Goal: Task Accomplishment & Management: Manage account settings

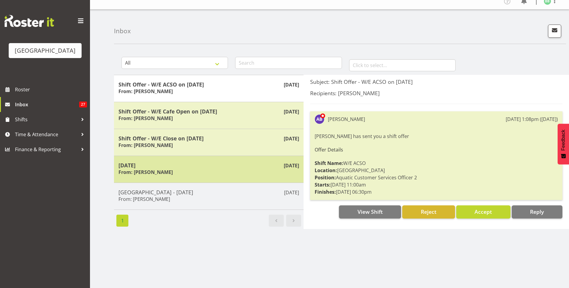
scroll to position [11, 0]
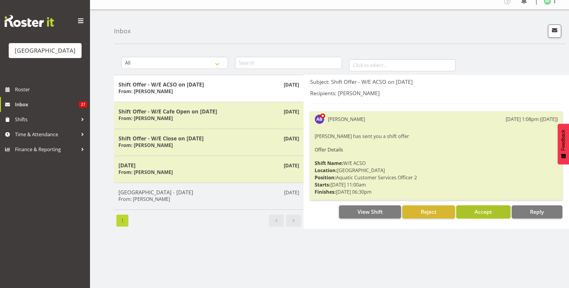
click at [490, 208] on span "Accept" at bounding box center [482, 211] width 17 height 7
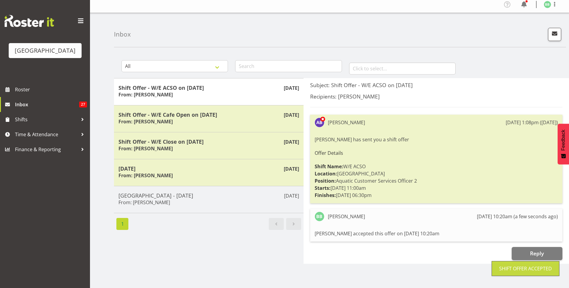
scroll to position [0, 0]
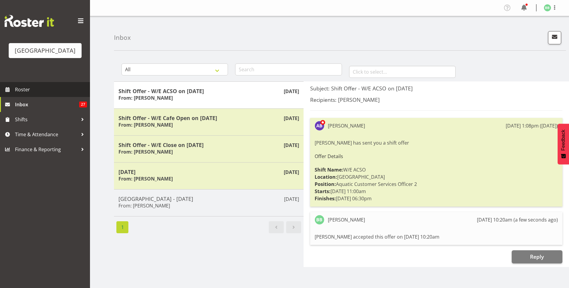
click at [35, 91] on span "Roster" at bounding box center [51, 89] width 72 height 9
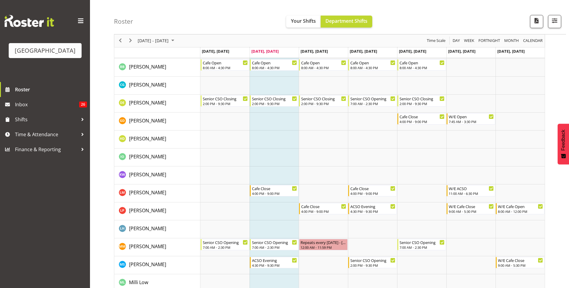
scroll to position [178, 0]
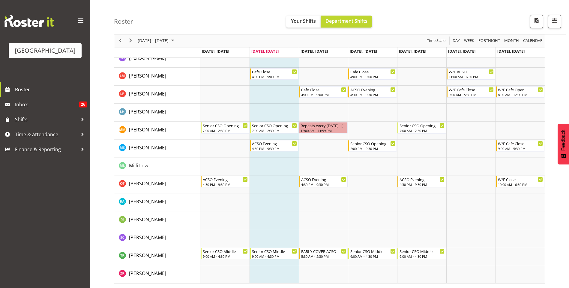
click at [214, 24] on div "Roster Your Shifts Department Shifts All Locations Clear Splash Palace Select A…" at bounding box center [340, 17] width 452 height 34
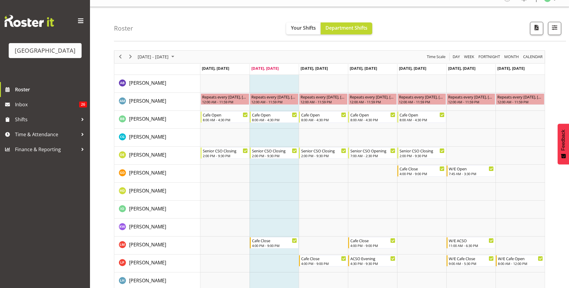
scroll to position [0, 0]
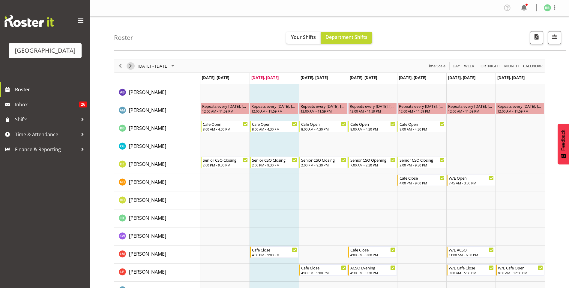
click at [130, 69] on span "Next" at bounding box center [130, 65] width 7 height 7
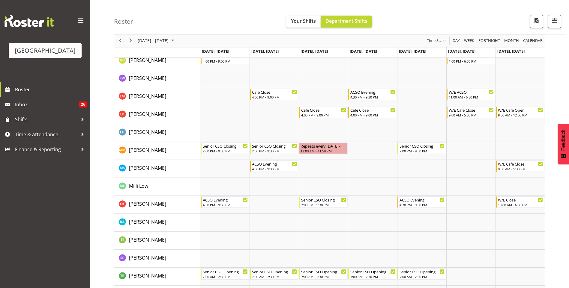
scroll to position [100, 0]
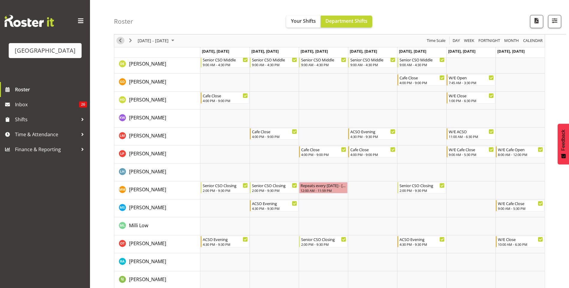
drag, startPoint x: 121, startPoint y: 41, endPoint x: 427, endPoint y: 147, distance: 324.3
click at [121, 41] on span "Previous" at bounding box center [120, 40] width 7 height 7
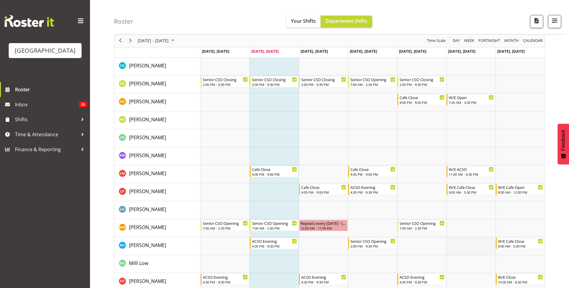
scroll to position [70, 0]
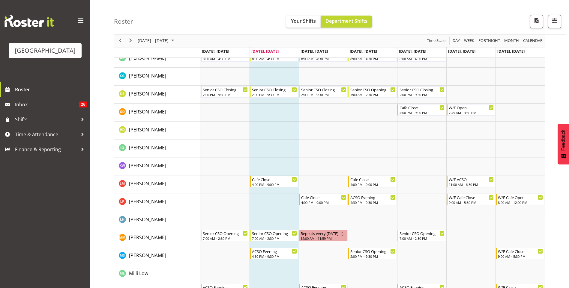
click at [84, 20] on span at bounding box center [81, 21] width 10 height 10
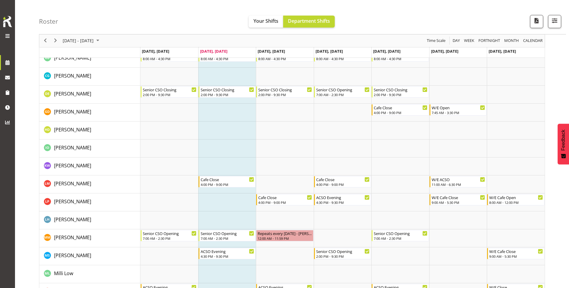
click at [3, 21] on img at bounding box center [7, 21] width 12 height 13
click at [9, 34] on span at bounding box center [7, 35] width 7 height 7
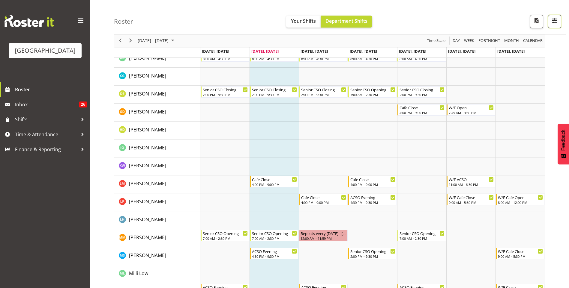
click at [559, 17] on button "button" at bounding box center [554, 21] width 13 height 13
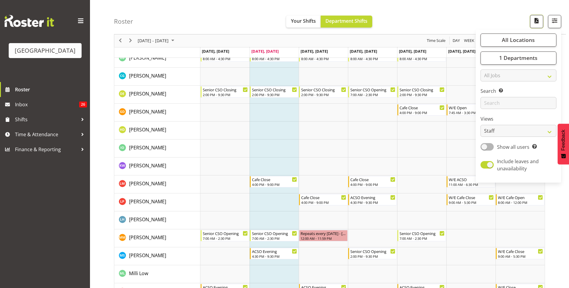
click at [537, 22] on span "button" at bounding box center [536, 21] width 8 height 8
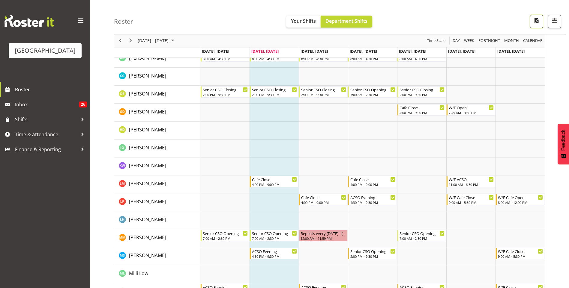
click at [537, 22] on span "button" at bounding box center [536, 21] width 8 height 8
click at [307, 21] on span "Your Shifts" at bounding box center [303, 21] width 25 height 7
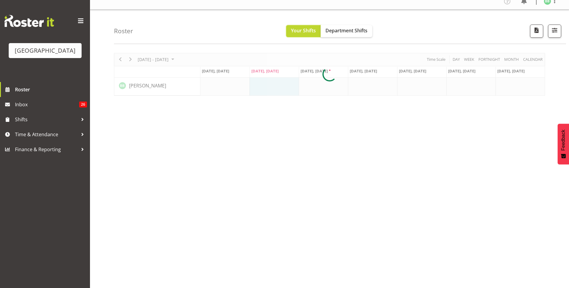
scroll to position [0, 0]
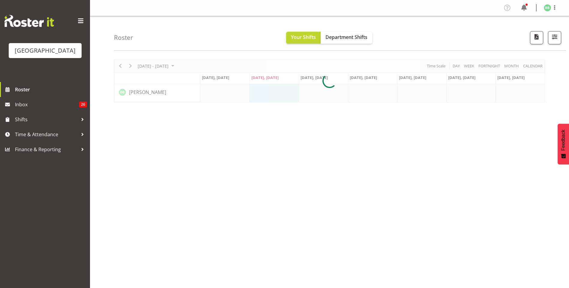
click at [80, 26] on div at bounding box center [81, 21] width 10 height 10
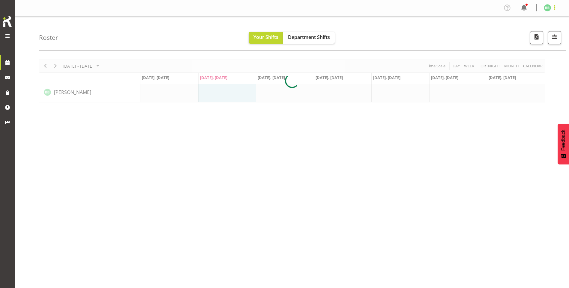
click at [551, 10] on span at bounding box center [554, 7] width 7 height 7
click at [536, 28] on link "Log Out" at bounding box center [529, 31] width 58 height 11
